Goal: Task Accomplishment & Management: Use online tool/utility

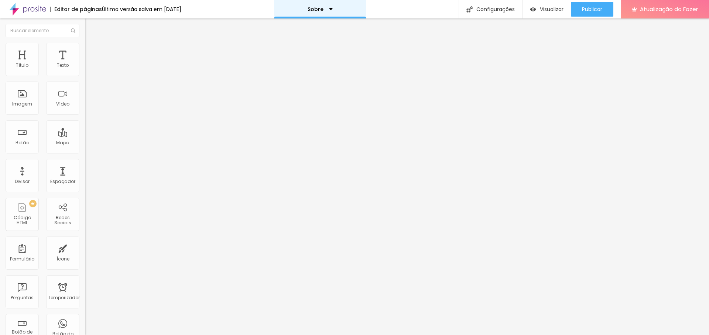
click at [338, 11] on div "Sobre" at bounding box center [320, 9] width 92 height 18
click at [299, 27] on link "Contato" at bounding box center [287, 23] width 24 height 8
type input "30"
type input "31"
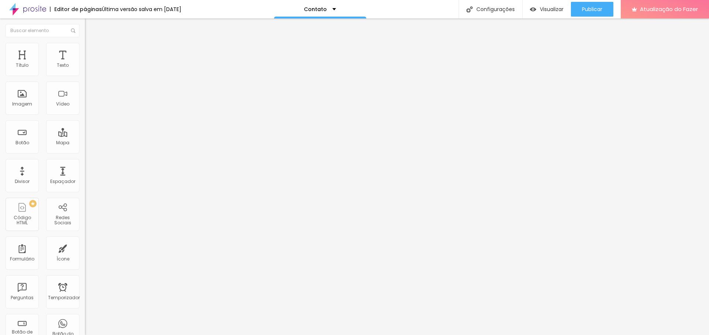
type input "32"
type input "36"
type input "37"
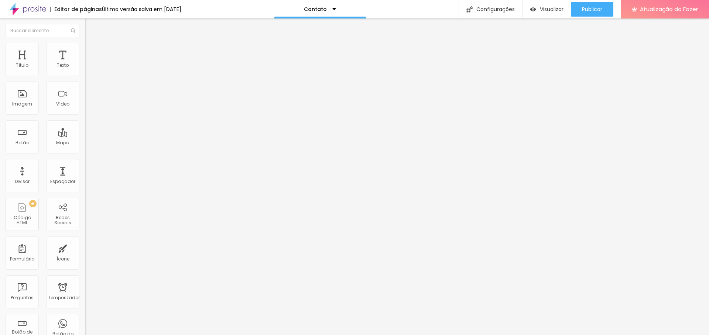
type input "37"
type input "38"
type input "39"
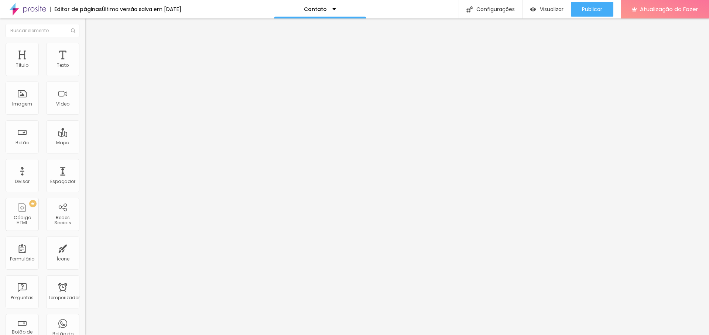
drag, startPoint x: 25, startPoint y: 154, endPoint x: 30, endPoint y: 154, distance: 4.8
type input "39"
click at [85, 174] on input "range" at bounding box center [109, 177] width 48 height 6
type input "0.1"
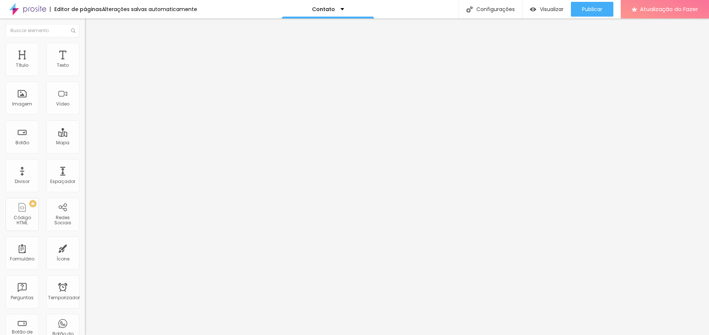
type input "0.2"
type input "0.3"
type input "0.4"
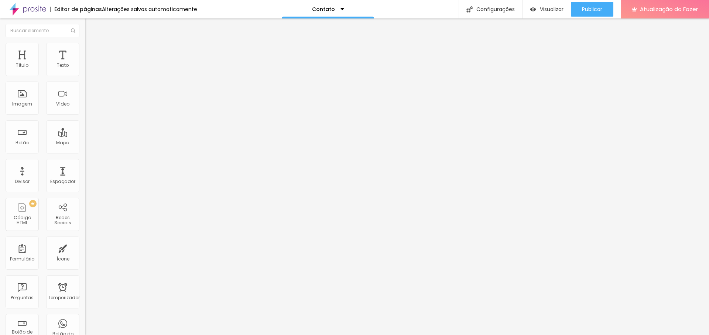
type input "0.4"
type input "0.5"
type input "0.6"
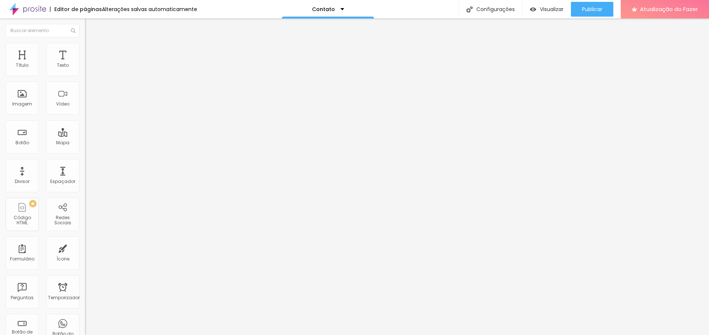
type input "0.7"
type input "0.8"
type input "0.9"
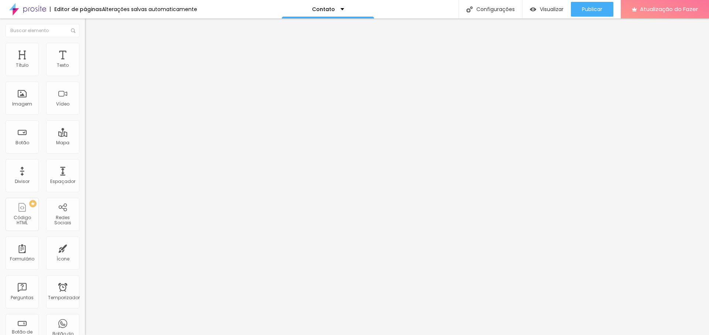
type input "0.9"
type input "0.8"
type input "0.7"
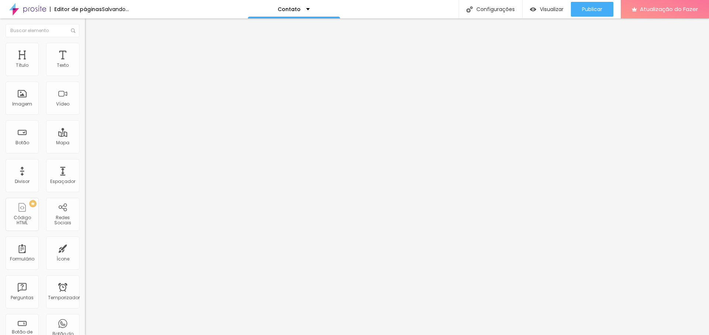
type input "0.6"
type input "0.5"
type input "0.4"
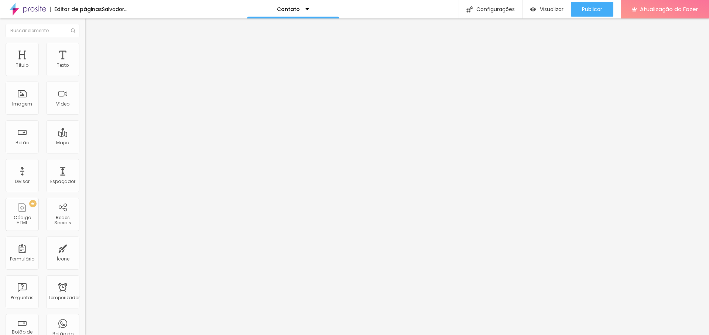
type input "0.4"
type input "0.2"
type input "0.1"
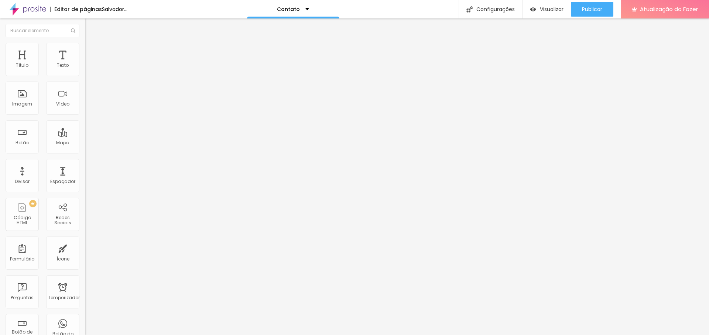
type input "0"
click at [85, 279] on input "range" at bounding box center [109, 282] width 48 height 6
type input "1.4"
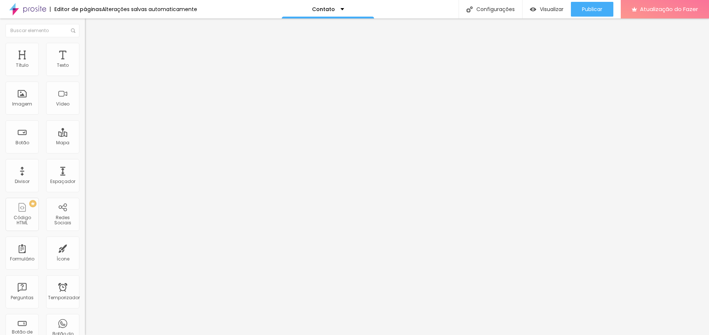
type input "1.3"
type input "1"
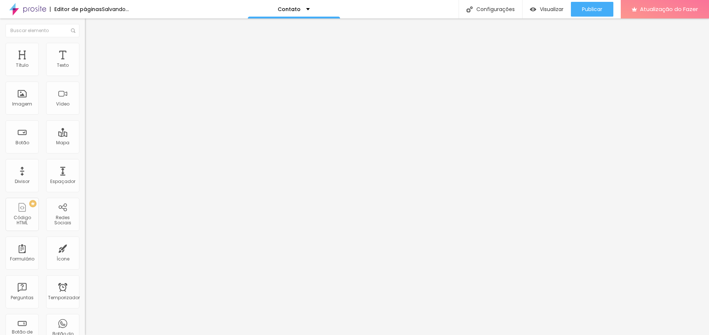
type input "2"
type input "3"
type input "4"
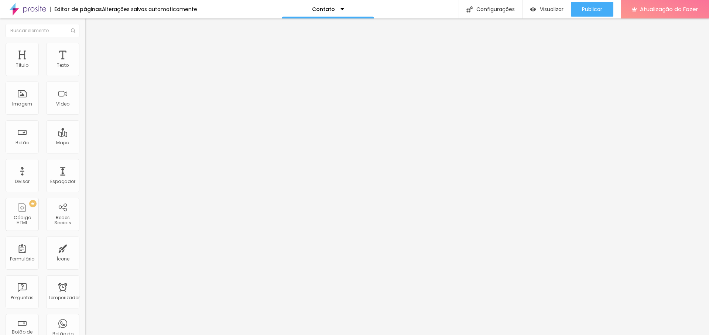
type input "4"
type input "5"
type input "6"
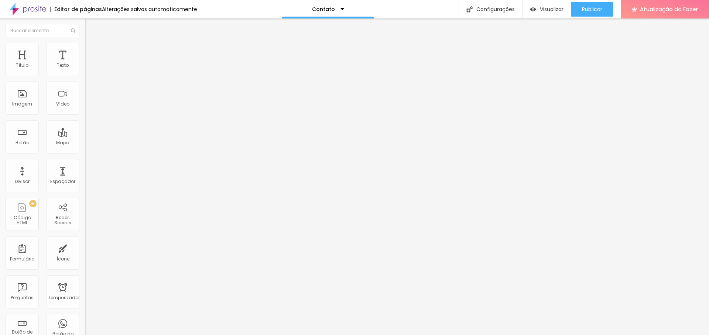
type input "7"
type input "8"
type input "9"
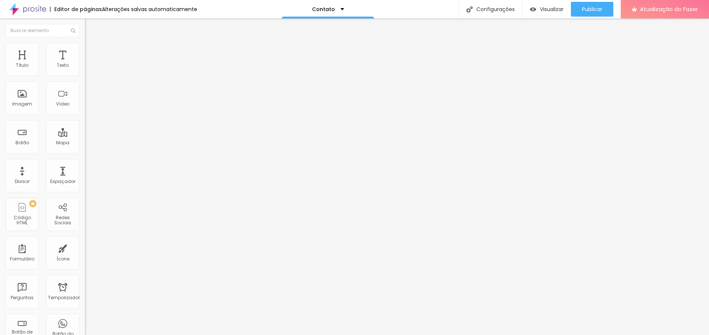
type input "9"
type input "8"
type input "7"
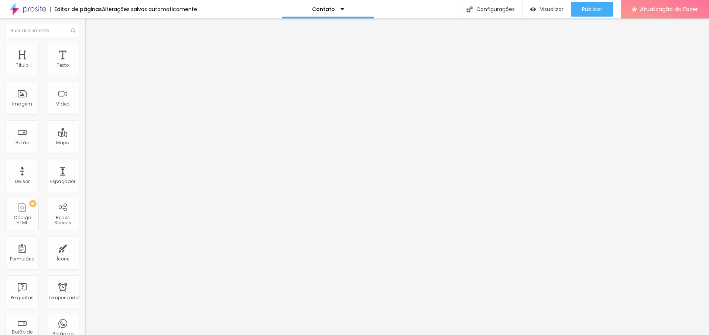
type input "6"
type input "5"
type input "4"
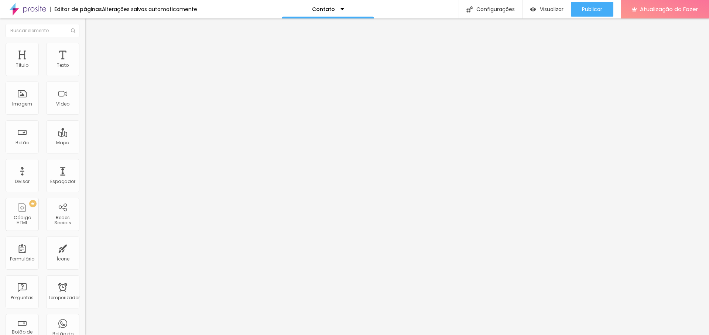
type input "4"
type input "3"
type input "2"
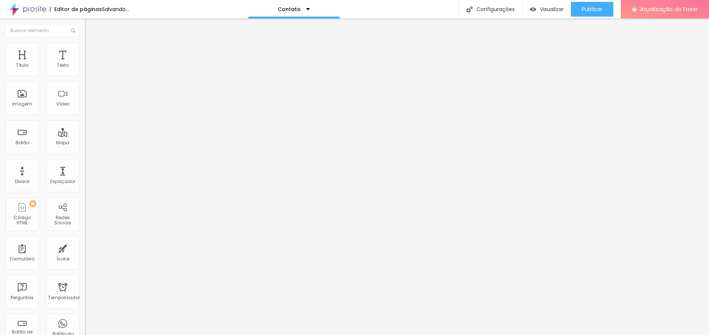
type input "1"
type input "0"
drag, startPoint x: 19, startPoint y: 197, endPoint x: 32, endPoint y: 205, distance: 15.4
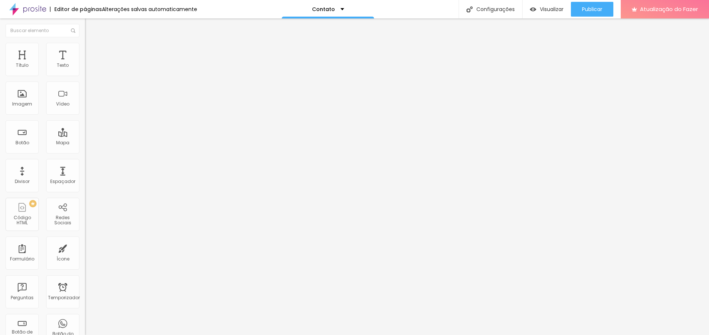
click at [85, 75] on img at bounding box center [87, 77] width 4 height 4
drag, startPoint x: 232, startPoint y: 186, endPoint x: 232, endPoint y: 169, distance: 17.0
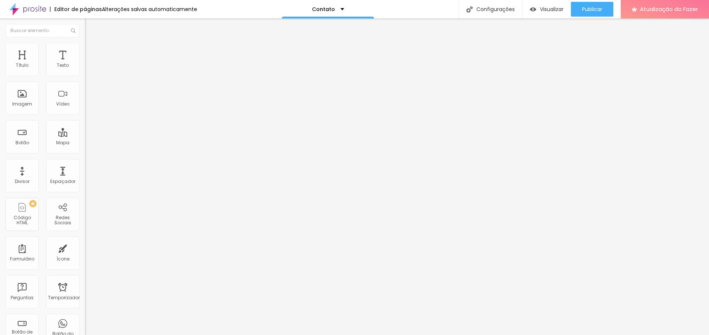
drag, startPoint x: 277, startPoint y: 200, endPoint x: 238, endPoint y: 199, distance: 38.8
type input "Empresa"
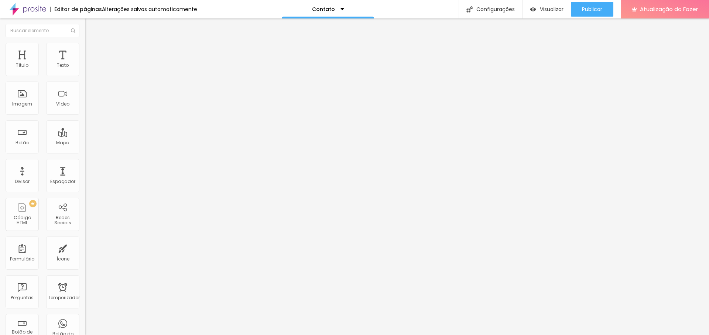
type input "Digita o nome da sua empresa"
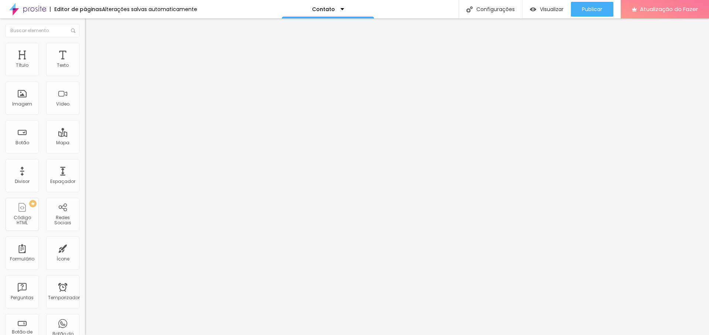
scroll to position [0, 0]
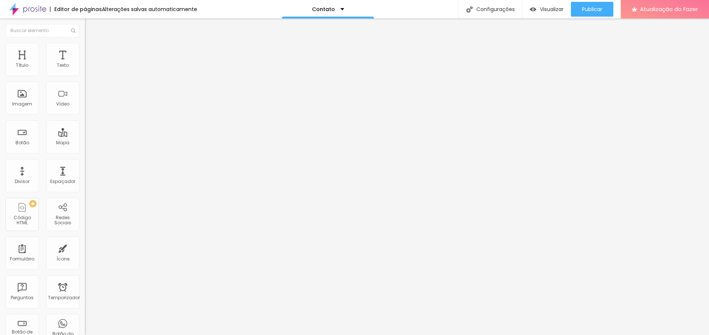
drag, startPoint x: 280, startPoint y: 252, endPoint x: 211, endPoint y: 251, distance: 69.8
type input "Fone / WhatsApp"
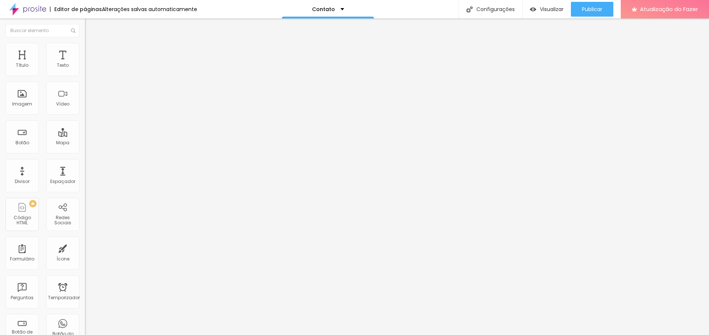
type input "D"
type input "Insita seu Fone ou WhatsApp"
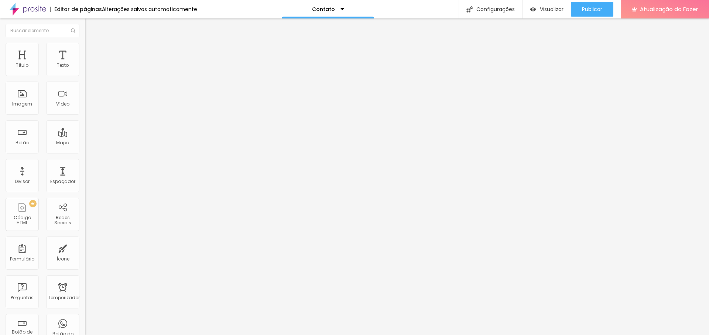
drag, startPoint x: 232, startPoint y: 262, endPoint x: 230, endPoint y: 172, distance: 89.7
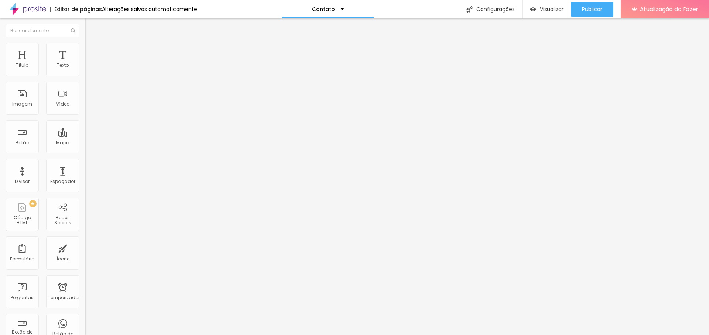
click at [85, 45] on img at bounding box center [88, 46] width 7 height 7
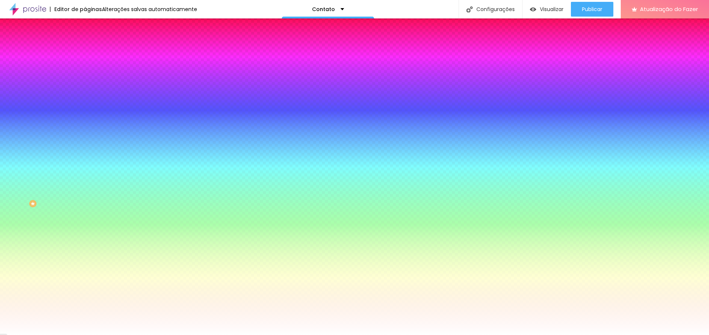
click at [89, 170] on icon "button" at bounding box center [90, 168] width 3 height 3
type input "17"
type input "16"
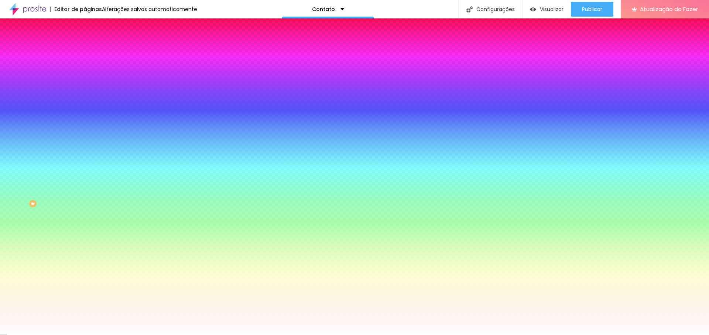
click at [74, 335] on div at bounding box center [354, 335] width 709 height 0
click at [88, 241] on icon "button" at bounding box center [90, 239] width 4 height 4
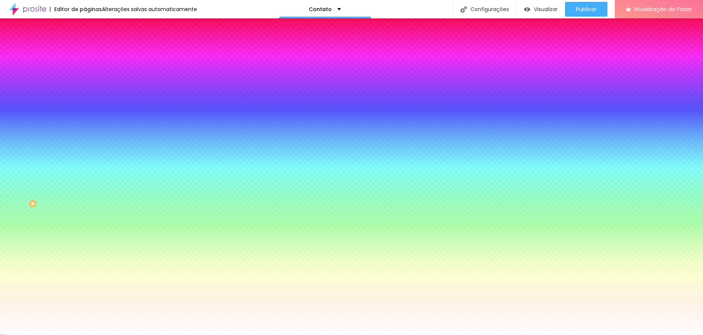
type input "18"
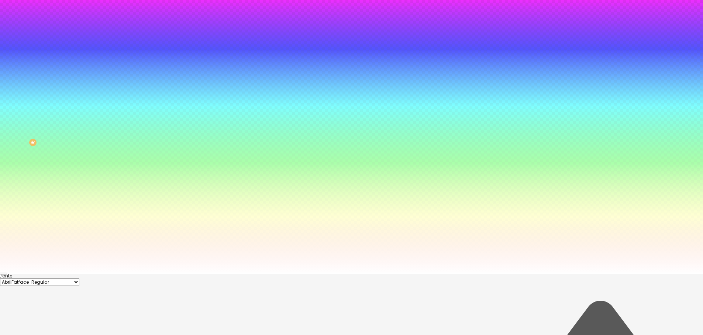
scroll to position [64, 0]
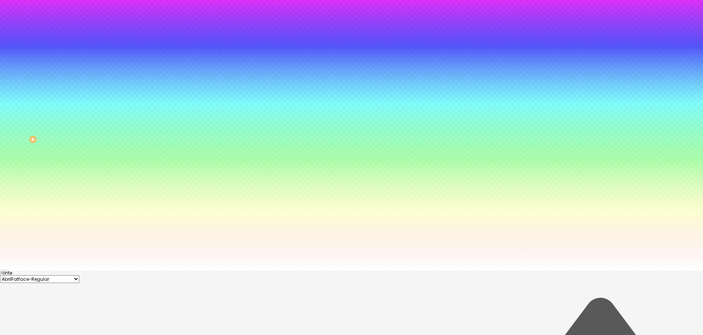
click at [79, 275] on select "AbrilFatface-Regular Actor-Regular Alegreya AlegreyaBlack Alice Allan-Bold Alla…" at bounding box center [39, 279] width 79 height 8
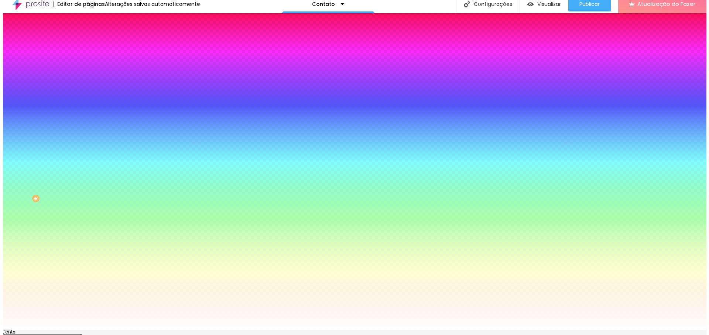
scroll to position [0, 0]
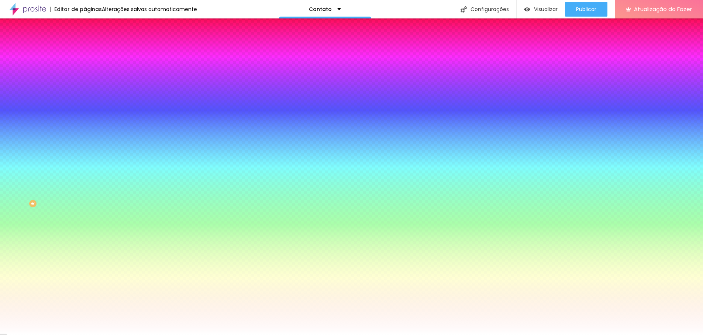
click at [69, 335] on div at bounding box center [351, 335] width 703 height 0
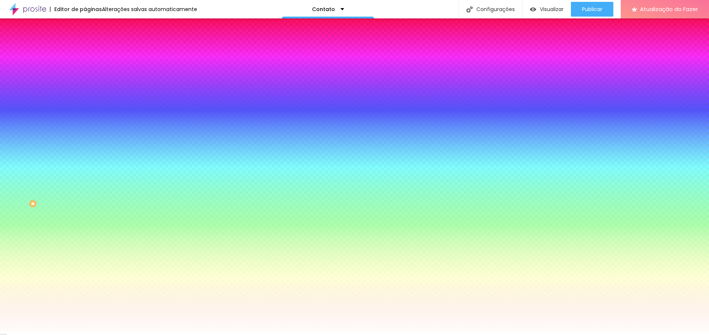
click at [85, 50] on img at bounding box center [88, 53] width 7 height 7
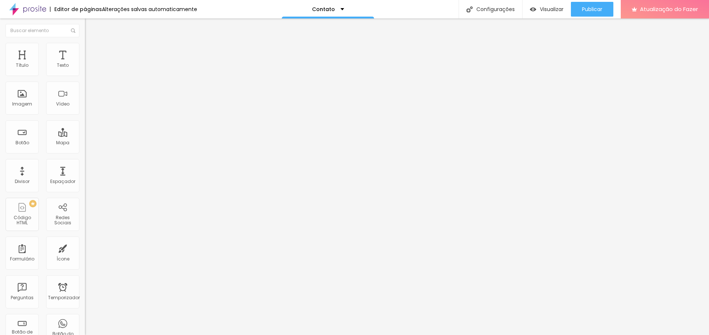
type input "42"
click at [85, 143] on input "range" at bounding box center [109, 146] width 48 height 6
type input "24"
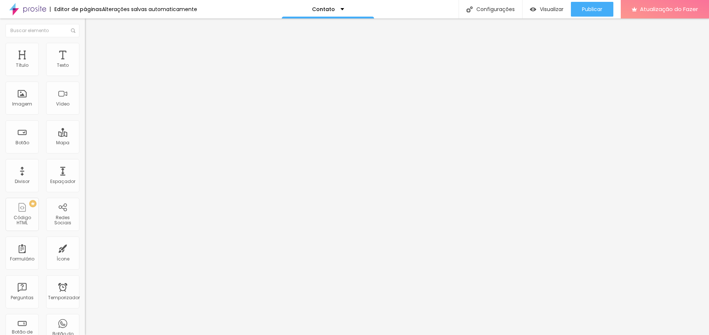
click at [85, 143] on input "range" at bounding box center [109, 146] width 48 height 6
type input "17"
click at [85, 143] on input "range" at bounding box center [109, 146] width 48 height 6
type input "12"
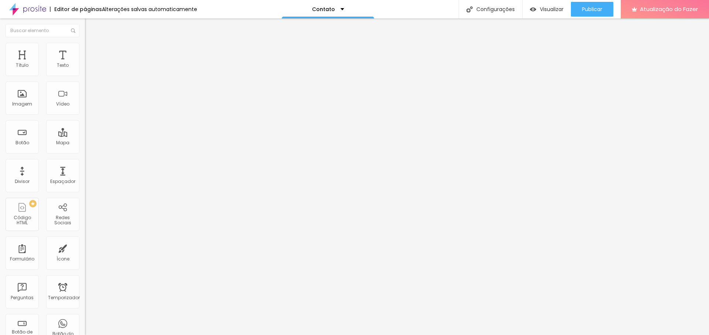
type input "12"
type input "13"
type input "14"
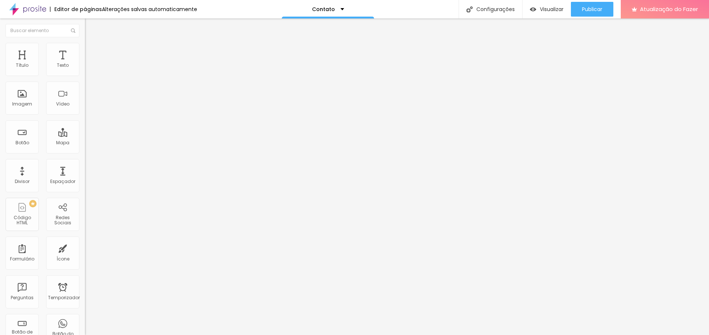
type input "15"
type input "16"
type input "17"
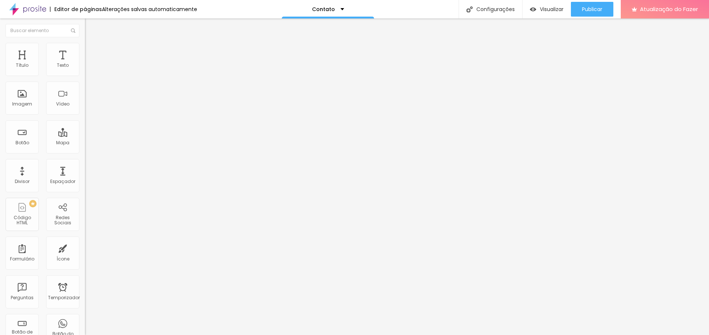
type input "17"
type input "18"
type input "19"
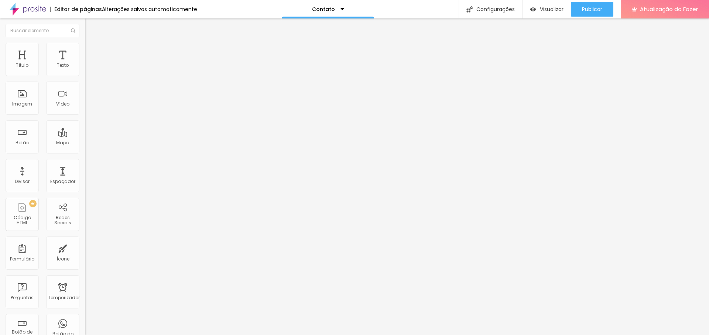
type input "20"
click at [85, 143] on input "range" at bounding box center [109, 146] width 48 height 6
type input "22"
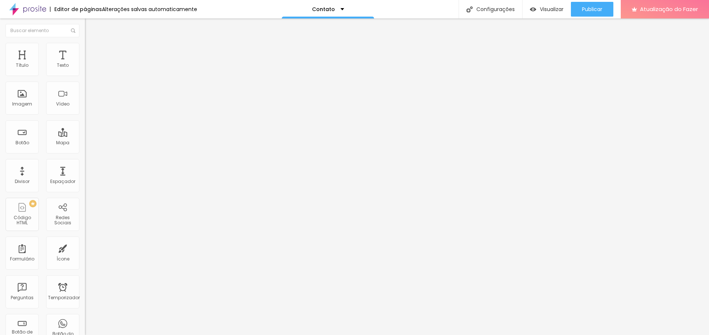
type input "22"
type input "21"
type input "20"
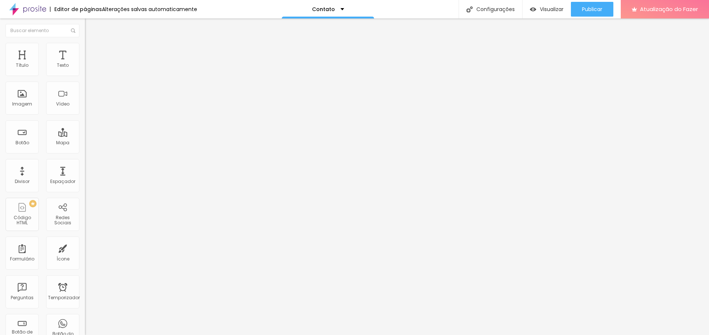
type input "19"
type input "18"
type input "17"
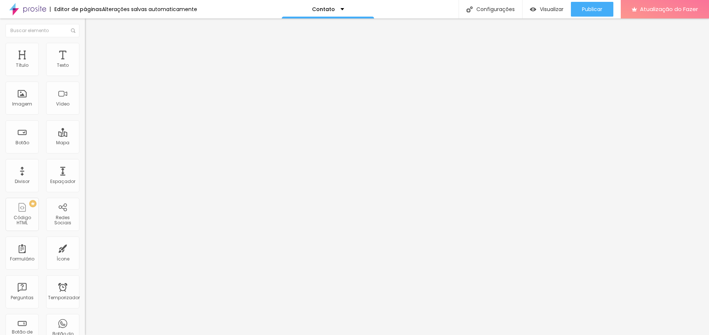
type input "17"
type input "16"
type input "15"
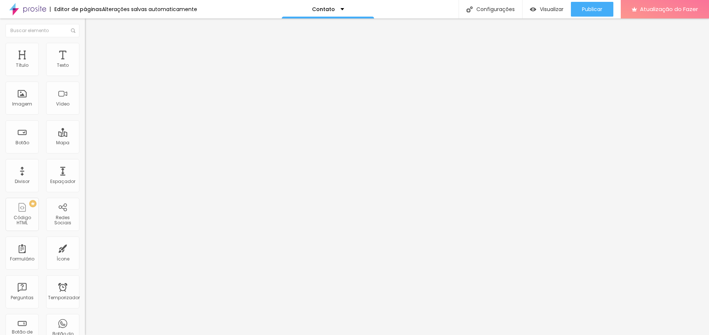
type input "14"
type input "13"
type input "12"
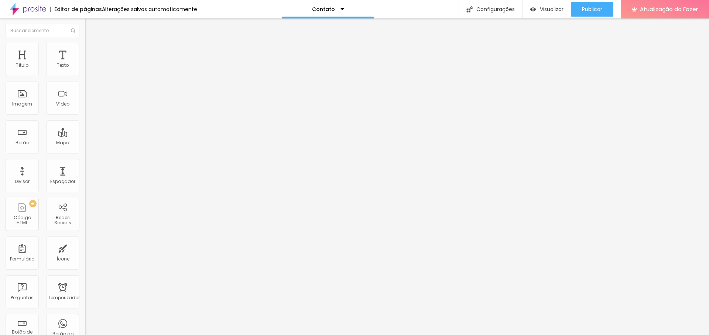
type input "12"
type input "11"
type input "10"
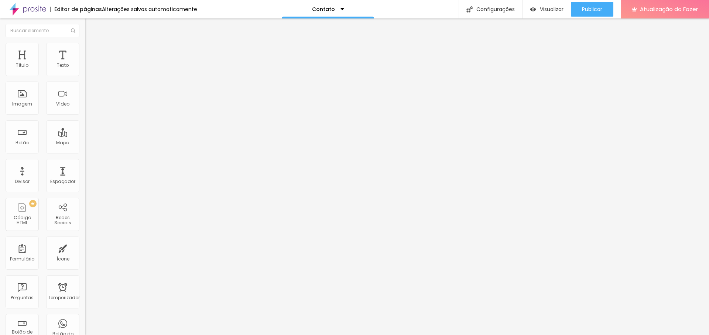
type input "11"
type input "13"
type input "14"
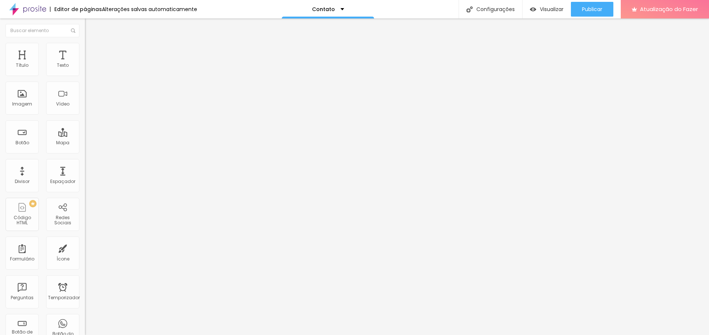
type input "14"
type input "15"
type input "16"
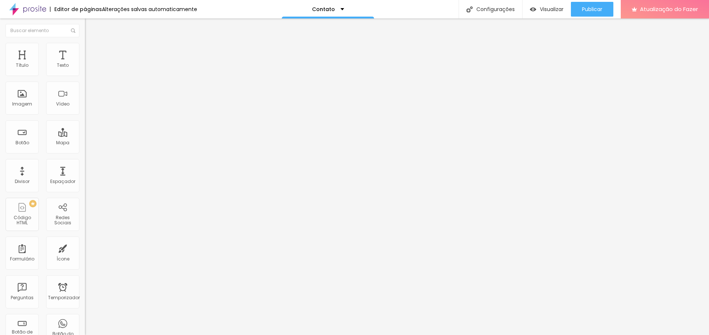
type input "17"
type input "18"
type input "19"
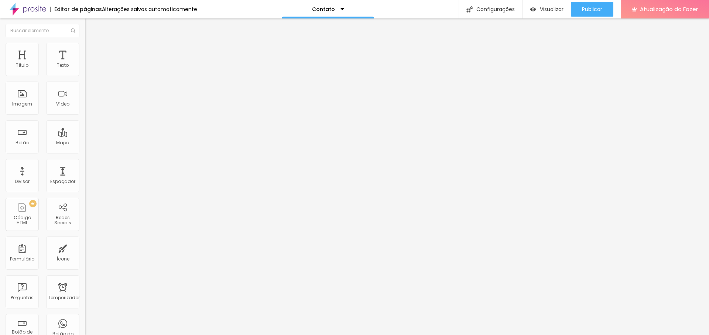
type input "19"
type input "20"
type input "21"
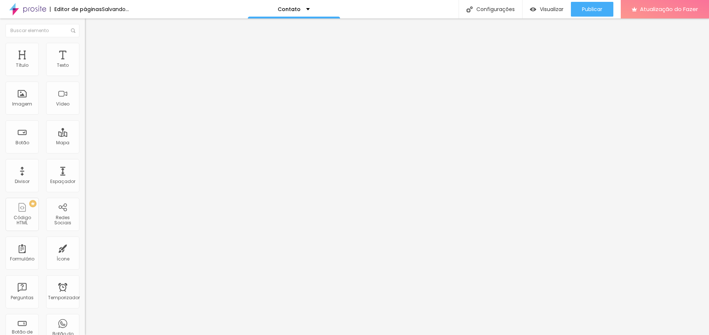
type input "21"
click at [85, 248] on input "range" at bounding box center [109, 251] width 48 height 6
click at [85, 284] on div at bounding box center [127, 284] width 85 height 0
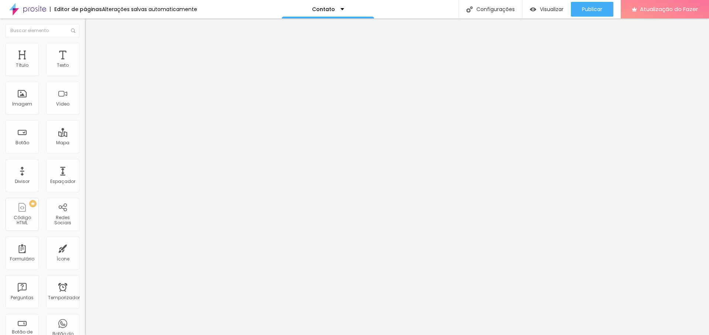
click at [85, 284] on div at bounding box center [127, 284] width 85 height 0
type input "19"
click at [85, 136] on input "range" at bounding box center [109, 139] width 48 height 6
type input "22"
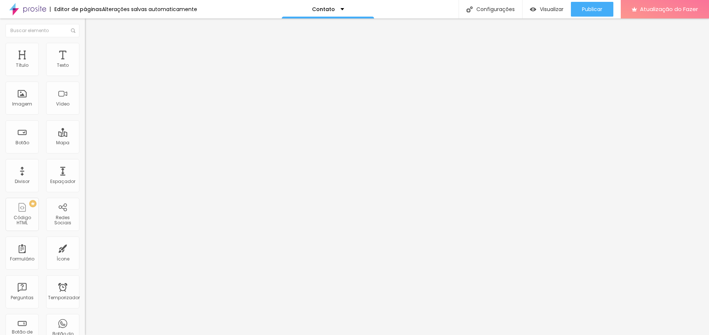
type input "22"
click at [85, 136] on input "range" at bounding box center [109, 139] width 48 height 6
type input "21"
type input "20"
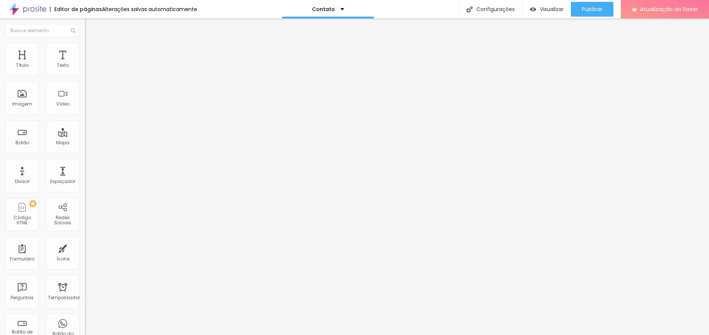
type input "20"
click at [85, 136] on input "range" at bounding box center [109, 139] width 48 height 6
type input "0.1"
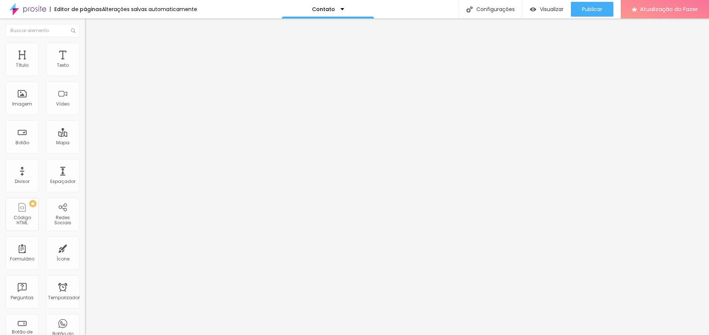
type input "0.2"
type input "0.3"
type input "0.4"
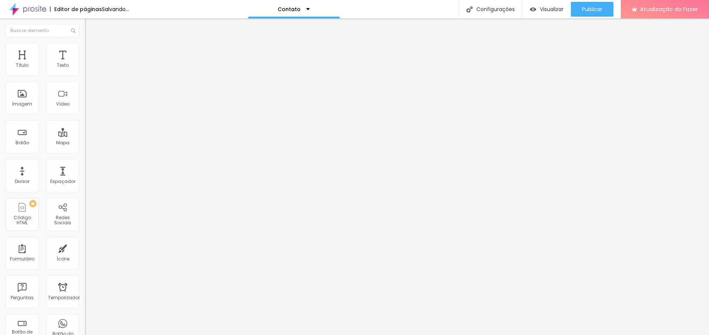
type input "0.4"
type input "0.3"
type input "0.2"
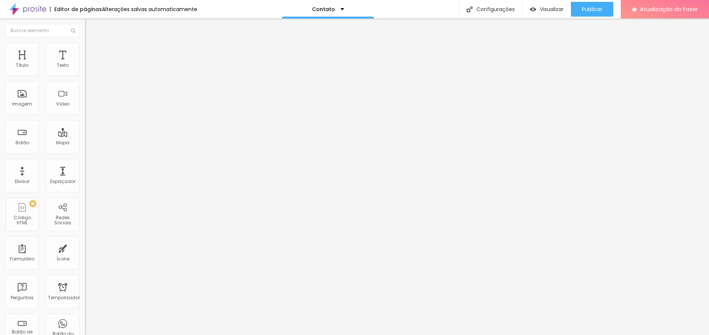
drag, startPoint x: 17, startPoint y: 88, endPoint x: 25, endPoint y: 114, distance: 26.9
type input "0.2"
click at [85, 240] on input "range" at bounding box center [109, 243] width 48 height 6
type input "22"
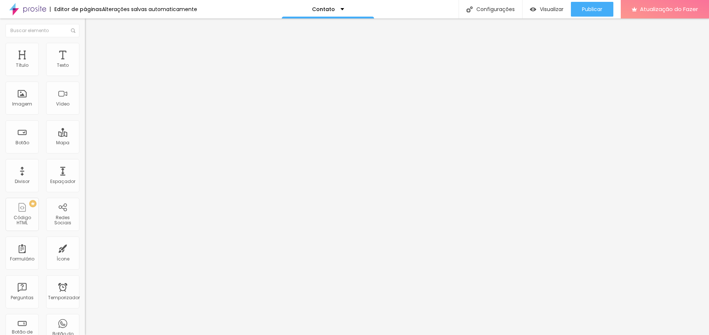
click at [85, 136] on input "range" at bounding box center [109, 139] width 48 height 6
type input "20"
click at [85, 136] on input "range" at bounding box center [109, 139] width 48 height 6
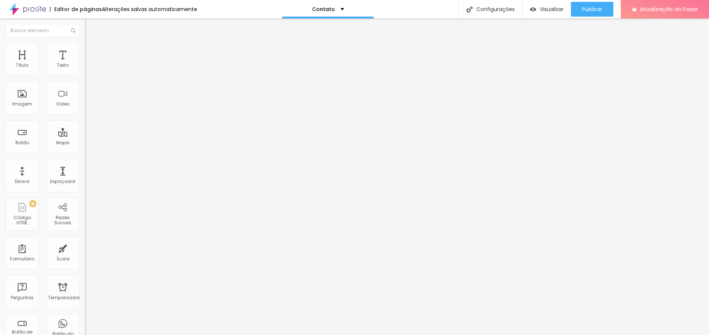
type input "19"
click at [85, 136] on input "range" at bounding box center [109, 139] width 48 height 6
click at [85, 50] on li "Avançado" at bounding box center [127, 53] width 85 height 7
click at [85, 44] on img at bounding box center [88, 46] width 7 height 7
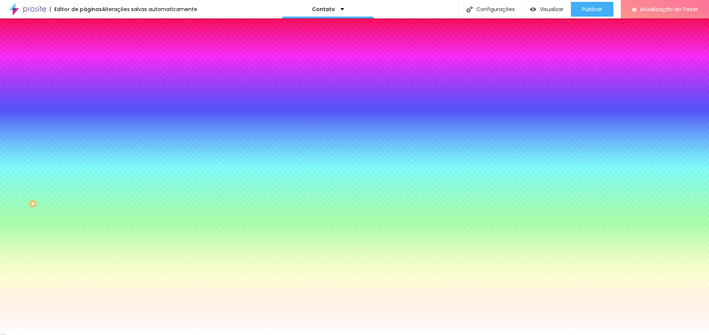
click at [85, 83] on button "button" at bounding box center [90, 79] width 10 height 8
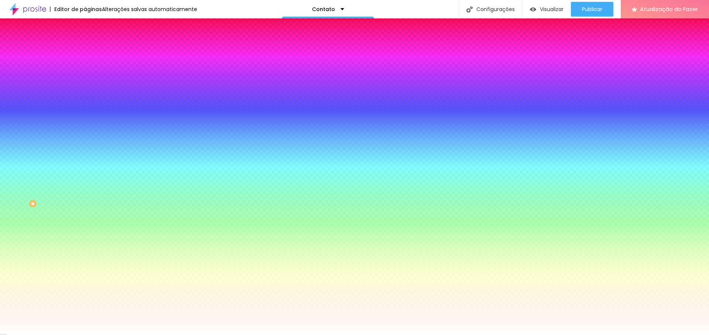
paste input "F3C141"
click at [574, 335] on div at bounding box center [354, 335] width 709 height 0
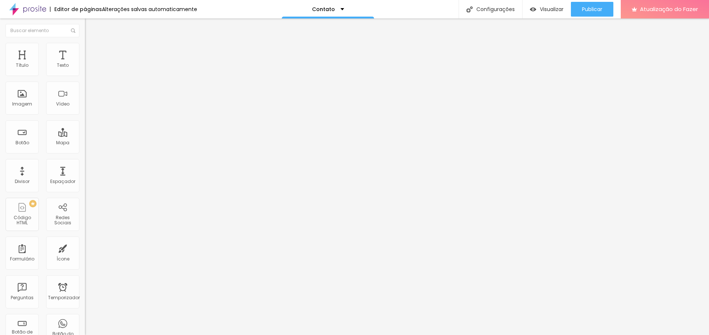
click at [85, 50] on li "Avançado" at bounding box center [127, 53] width 85 height 7
click at [92, 51] on font "Estilo" at bounding box center [97, 48] width 11 height 6
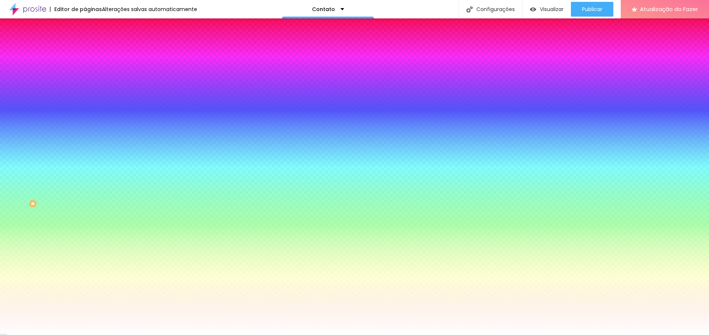
click at [85, 102] on button "button" at bounding box center [90, 99] width 10 height 8
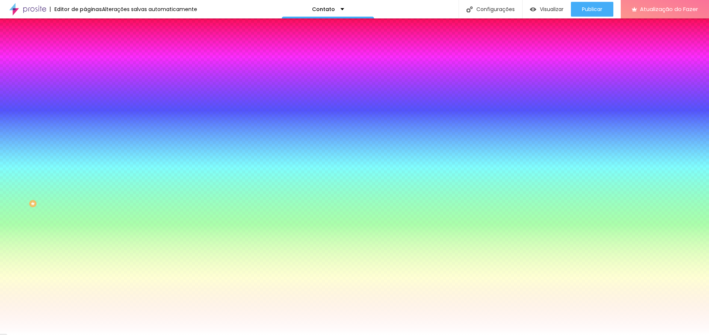
paste input "F3C141"
click at [594, 335] on div at bounding box center [354, 335] width 709 height 0
click at [85, 103] on button "button" at bounding box center [90, 99] width 10 height 8
drag, startPoint x: 79, startPoint y: 154, endPoint x: 85, endPoint y: 154, distance: 5.5
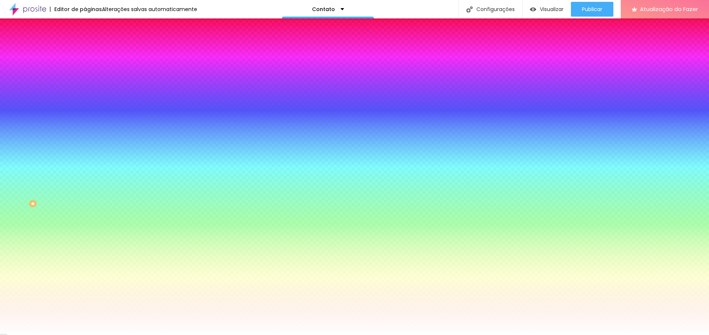
drag, startPoint x: 82, startPoint y: 153, endPoint x: 85, endPoint y: 152, distance: 3.7
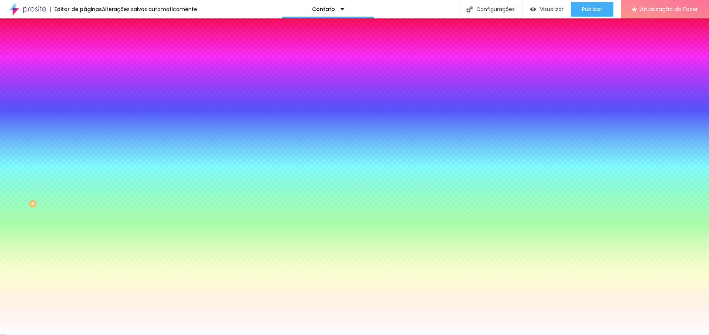
click at [592, 335] on div at bounding box center [354, 335] width 709 height 0
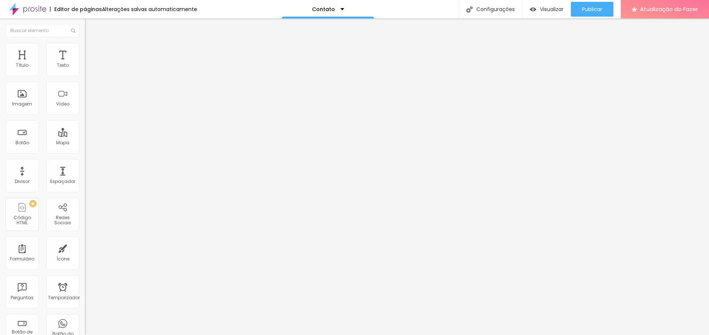
click at [85, 48] on li "Estilo" at bounding box center [127, 46] width 85 height 7
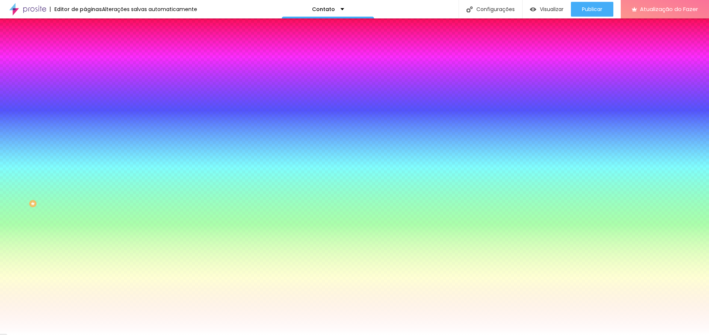
click at [91, 122] on icon "button" at bounding box center [91, 121] width 1 height 1
click at [137, 335] on div at bounding box center [354, 340] width 709 height 0
click at [131, 335] on div at bounding box center [354, 340] width 709 height 0
click at [479, 335] on div at bounding box center [354, 335] width 709 height 0
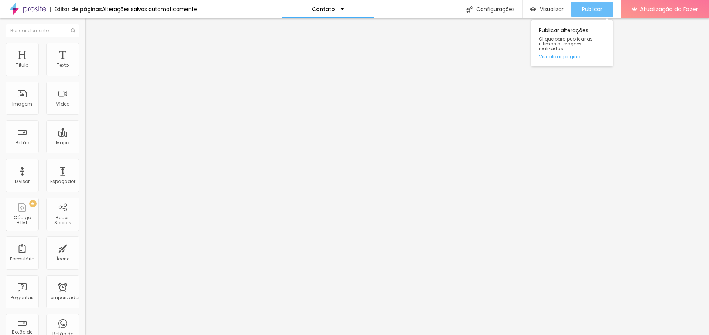
click at [589, 7] on font "Publicar" at bounding box center [592, 9] width 20 height 7
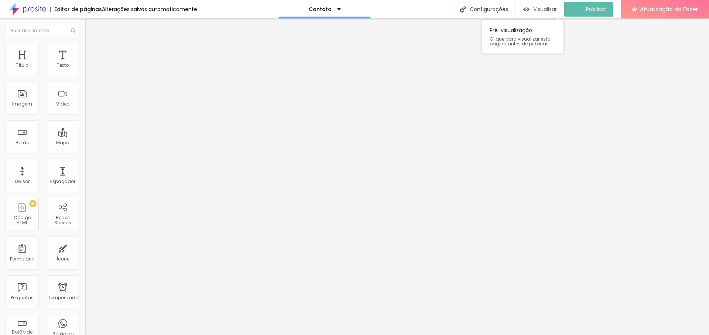
click at [548, 9] on font "Visualizar" at bounding box center [545, 9] width 24 height 7
click at [69, 6] on font "Editor de páginas" at bounding box center [78, 9] width 48 height 7
drag, startPoint x: 67, startPoint y: 9, endPoint x: 40, endPoint y: 9, distance: 27.3
click at [67, 9] on font "Editor de páginas" at bounding box center [78, 9] width 48 height 7
click at [33, 9] on img at bounding box center [27, 9] width 37 height 18
